Goal: Transaction & Acquisition: Book appointment/travel/reservation

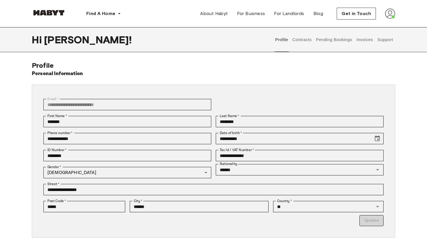
click at [296, 39] on button "Contracts" at bounding box center [302, 39] width 21 height 25
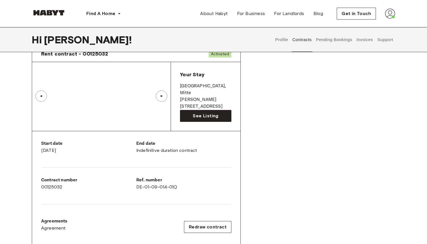
scroll to position [35, 0]
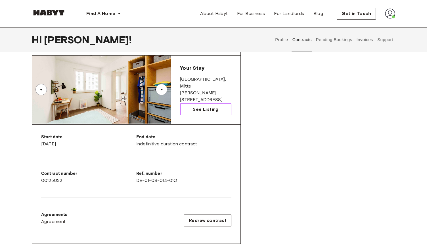
click at [206, 106] on span "See Listing" at bounding box center [206, 109] width 26 height 7
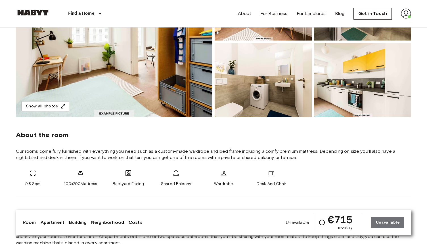
scroll to position [125, 0]
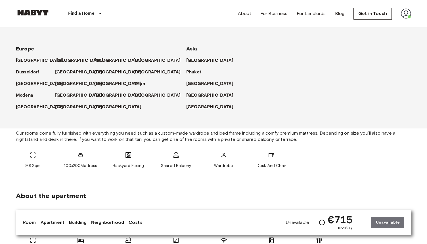
click at [63, 61] on p "[GEOGRAPHIC_DATA]" at bounding box center [79, 60] width 47 height 7
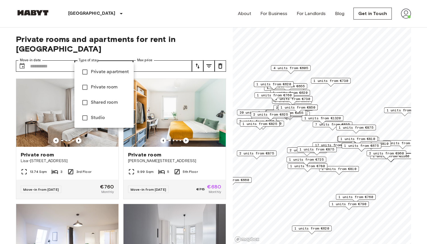
click at [95, 85] on span "Private room" at bounding box center [110, 87] width 38 height 7
type input "**********"
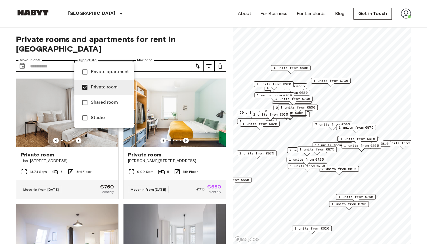
click at [60, 58] on div at bounding box center [213, 122] width 427 height 244
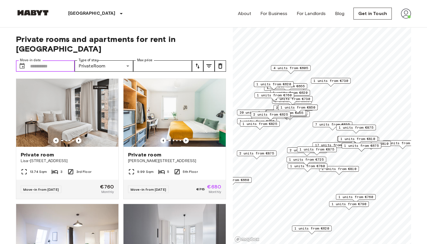
click at [55, 60] on input "Move-in date" at bounding box center [52, 65] width 45 height 11
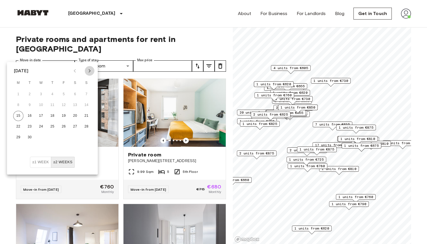
click at [88, 72] on icon "Next month" at bounding box center [89, 71] width 7 height 7
click at [77, 92] on button "1" at bounding box center [75, 94] width 10 height 10
type input "**********"
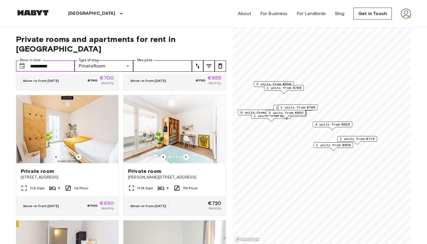
scroll to position [993, 0]
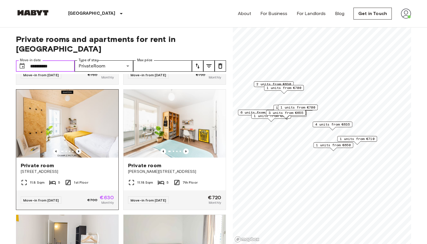
click at [79, 149] on icon "Previous image" at bounding box center [79, 152] width 6 height 6
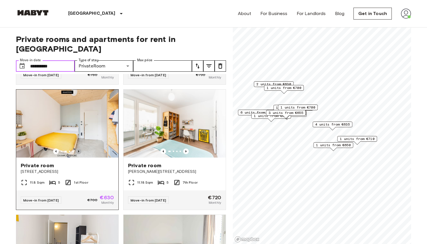
click at [79, 149] on icon "Previous image" at bounding box center [79, 152] width 6 height 6
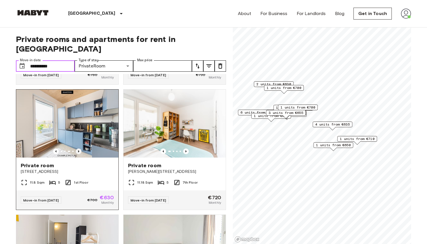
click at [79, 149] on icon "Previous image" at bounding box center [79, 152] width 6 height 6
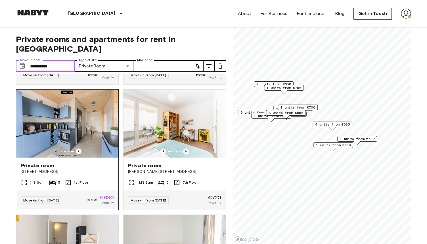
click at [57, 149] on icon "Previous image" at bounding box center [56, 152] width 6 height 6
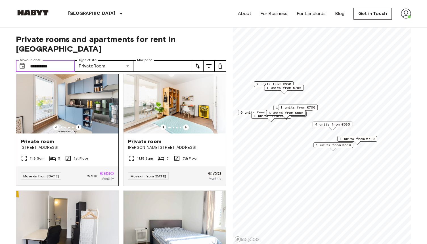
scroll to position [1014, 0]
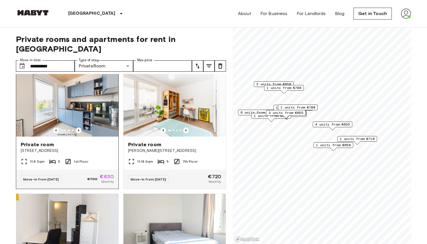
click at [79, 159] on span "1st Floor" at bounding box center [81, 161] width 14 height 5
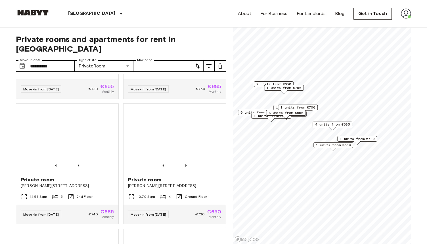
scroll to position [1357, 0]
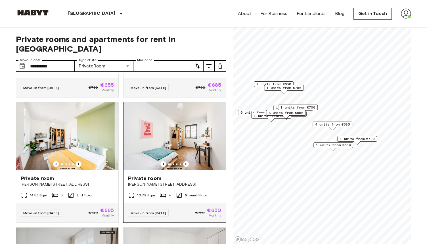
click at [179, 119] on img at bounding box center [175, 137] width 102 height 68
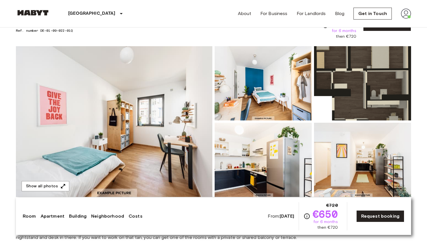
scroll to position [47, 0]
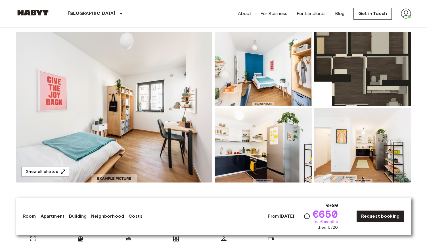
click at [52, 170] on button "Show all photos" at bounding box center [46, 172] width 48 height 11
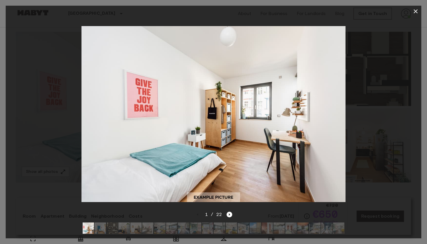
click at [400, 110] on div at bounding box center [214, 114] width 416 height 195
click at [348, 135] on div at bounding box center [214, 114] width 416 height 195
click at [230, 217] on icon "Next image" at bounding box center [230, 215] width 6 height 6
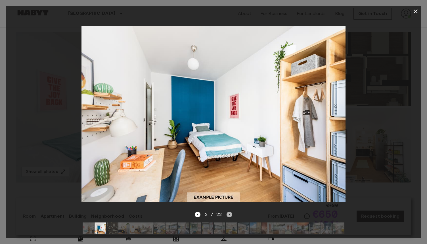
click at [230, 216] on icon "Next image" at bounding box center [230, 215] width 6 height 6
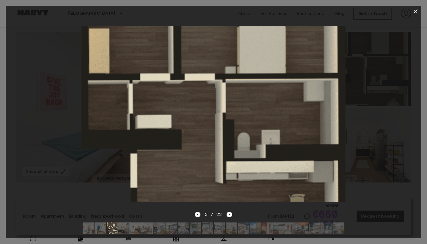
click at [198, 217] on icon "Previous image" at bounding box center [198, 215] width 6 height 6
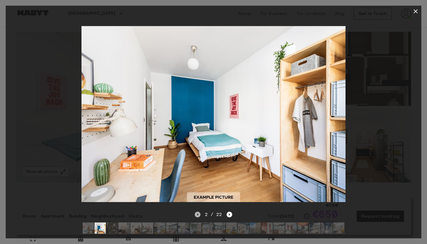
click at [198, 217] on icon "Previous image" at bounding box center [198, 215] width 6 height 6
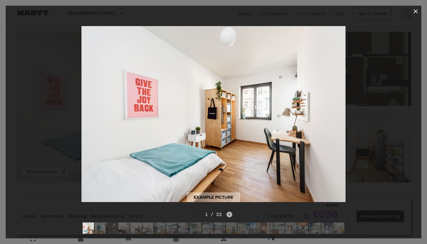
click at [228, 217] on icon "Next image" at bounding box center [230, 215] width 6 height 6
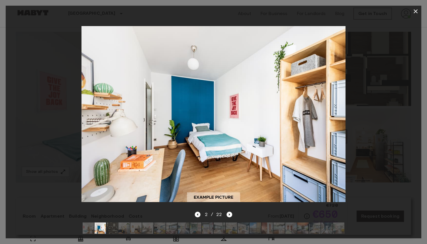
click at [419, 12] on button "button" at bounding box center [415, 11] width 11 height 11
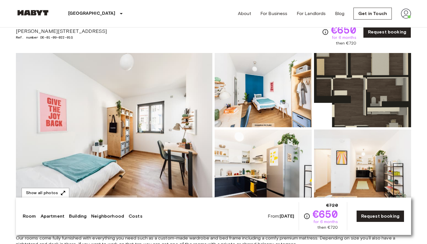
scroll to position [0, 0]
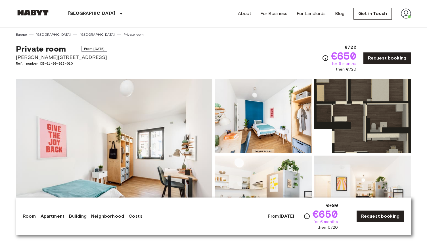
click at [404, 16] on img at bounding box center [406, 14] width 10 height 10
click at [398, 23] on li "Profile" at bounding box center [394, 24] width 57 height 10
